Goal: Task Accomplishment & Management: Use online tool/utility

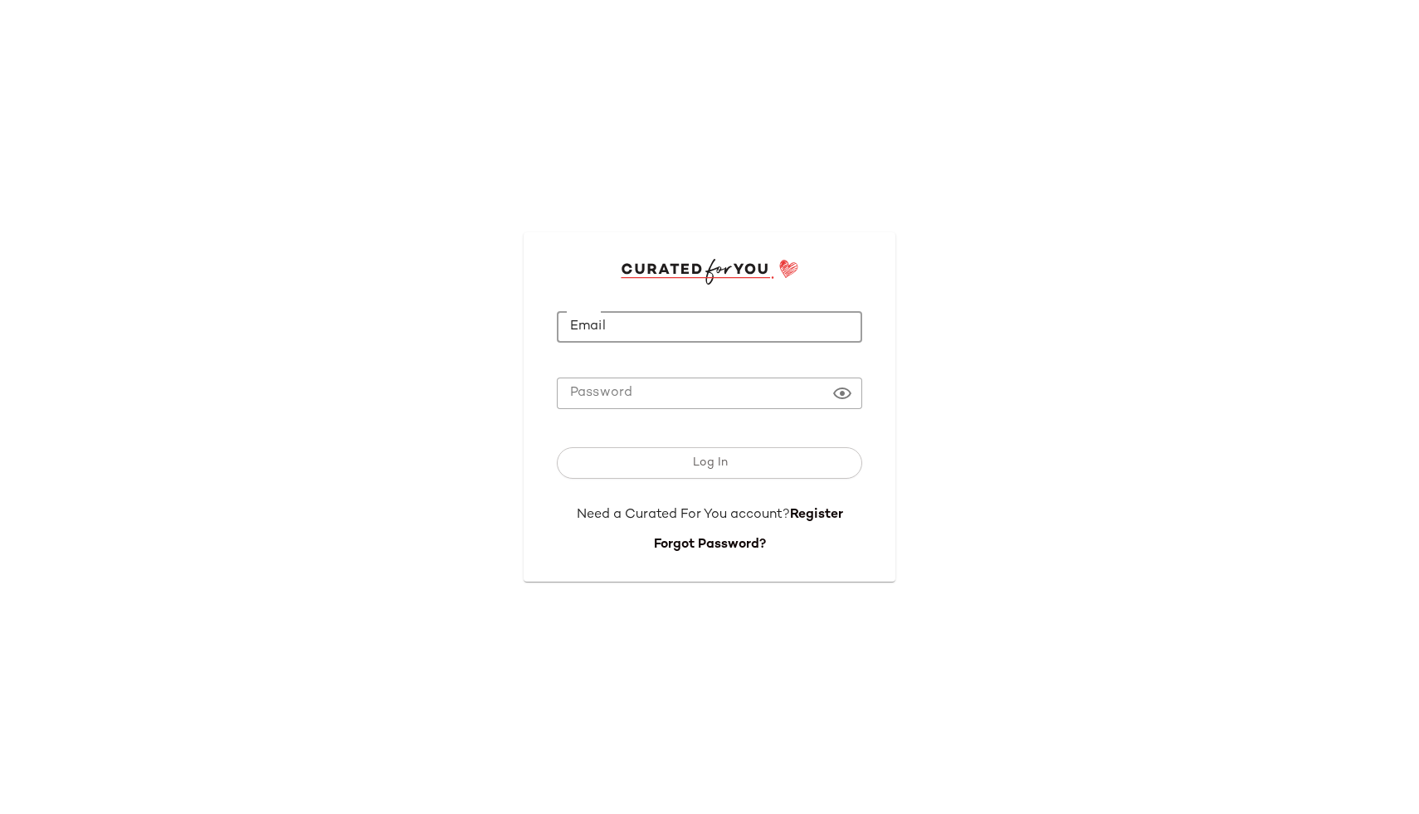
click at [628, 329] on input "Email" at bounding box center [709, 327] width 305 height 32
type input "**********"
click at [557, 447] on button "Log In" at bounding box center [709, 463] width 305 height 32
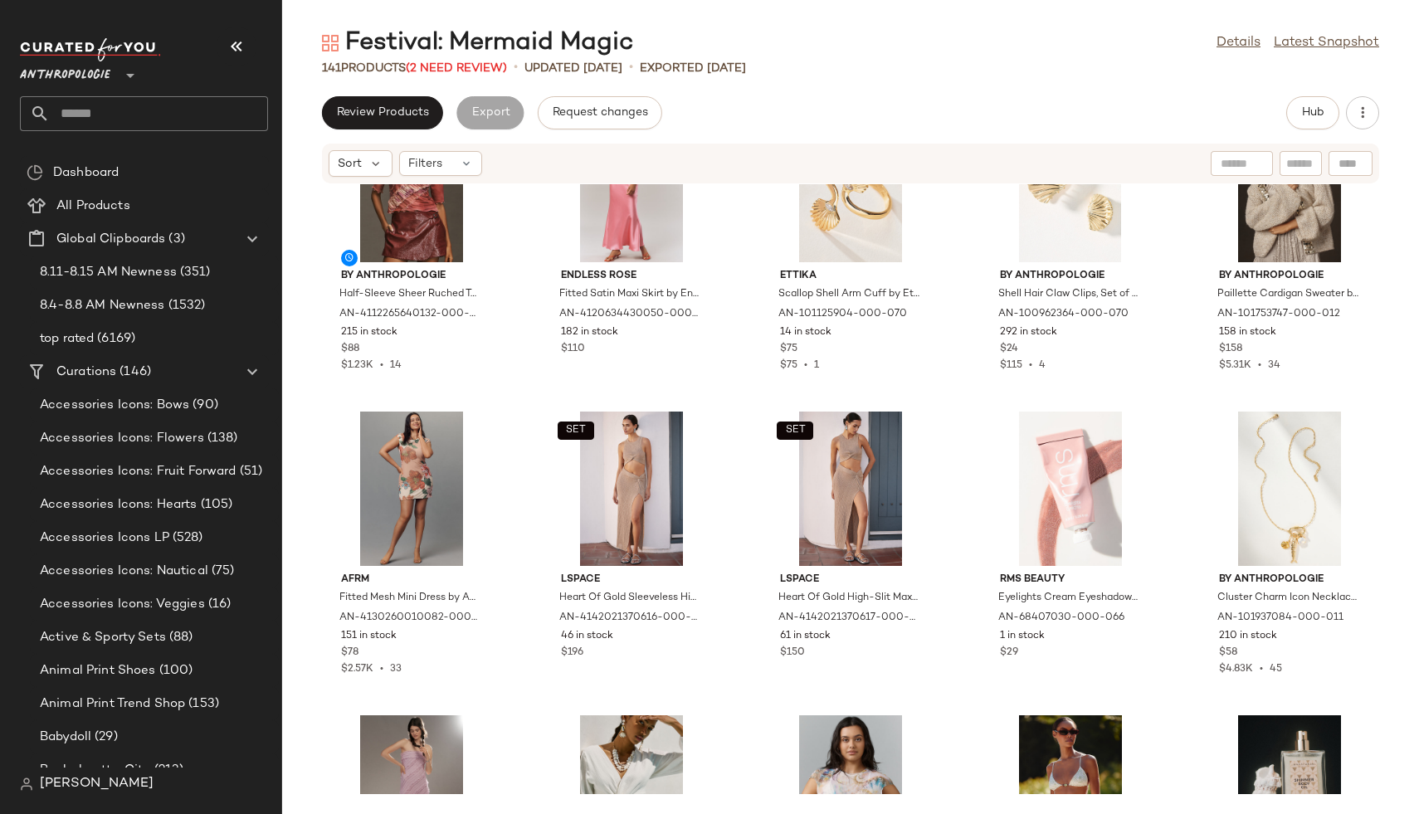
scroll to position [78, 0]
